Goal: Task Accomplishment & Management: Complete application form

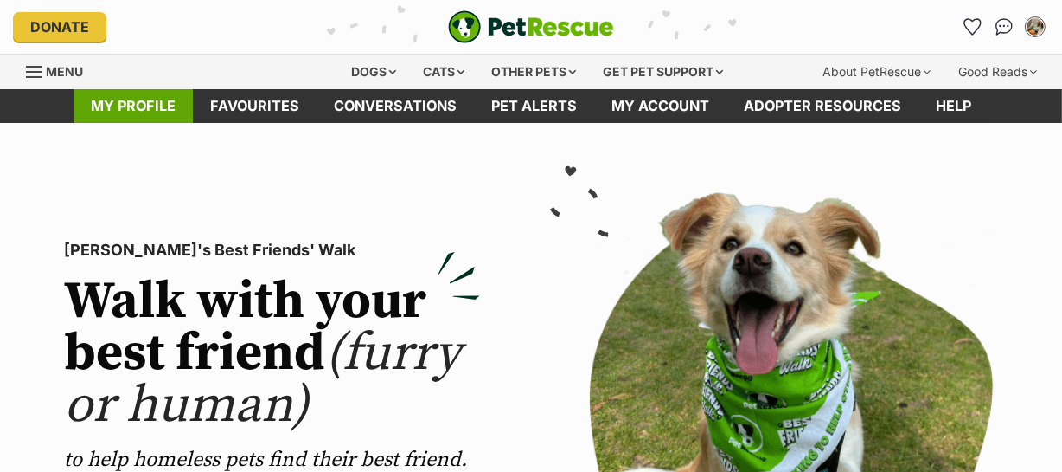
click at [115, 103] on link "My profile" at bounding box center [133, 106] width 119 height 34
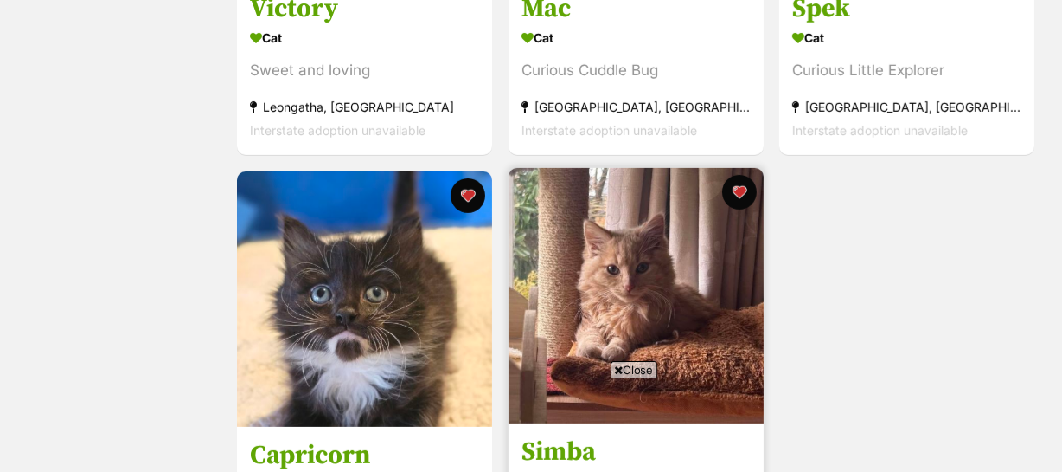
click at [596, 318] on img at bounding box center [636, 295] width 255 height 255
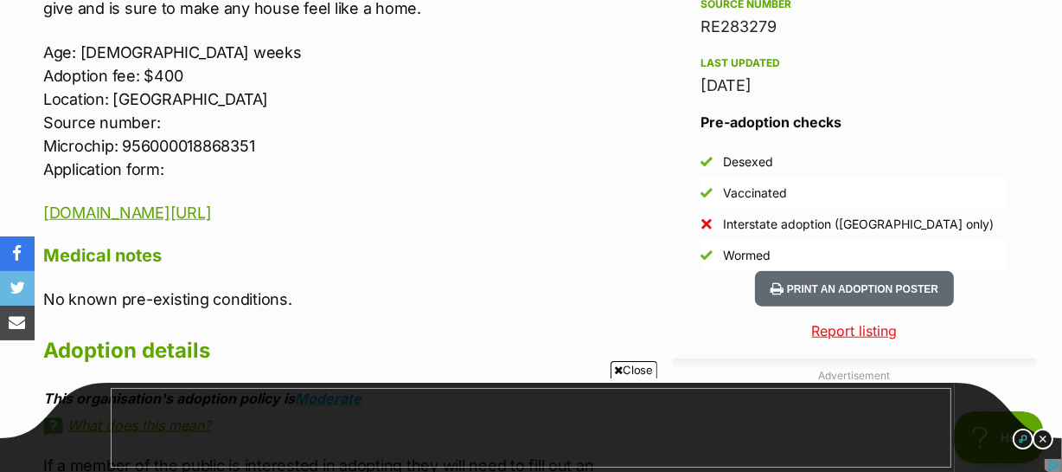
scroll to position [1494, 0]
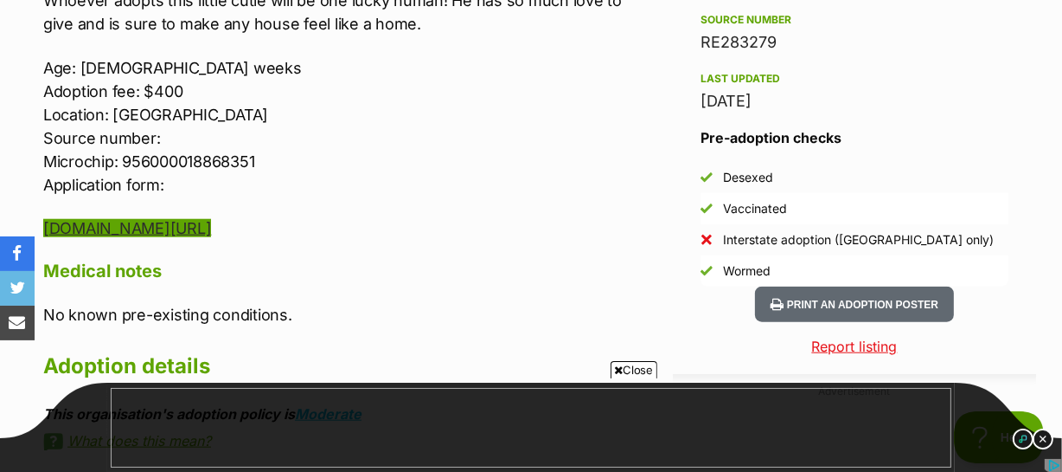
click at [177, 227] on link "[DOMAIN_NAME][URL]" at bounding box center [127, 228] width 168 height 18
